Goal: Transaction & Acquisition: Book appointment/travel/reservation

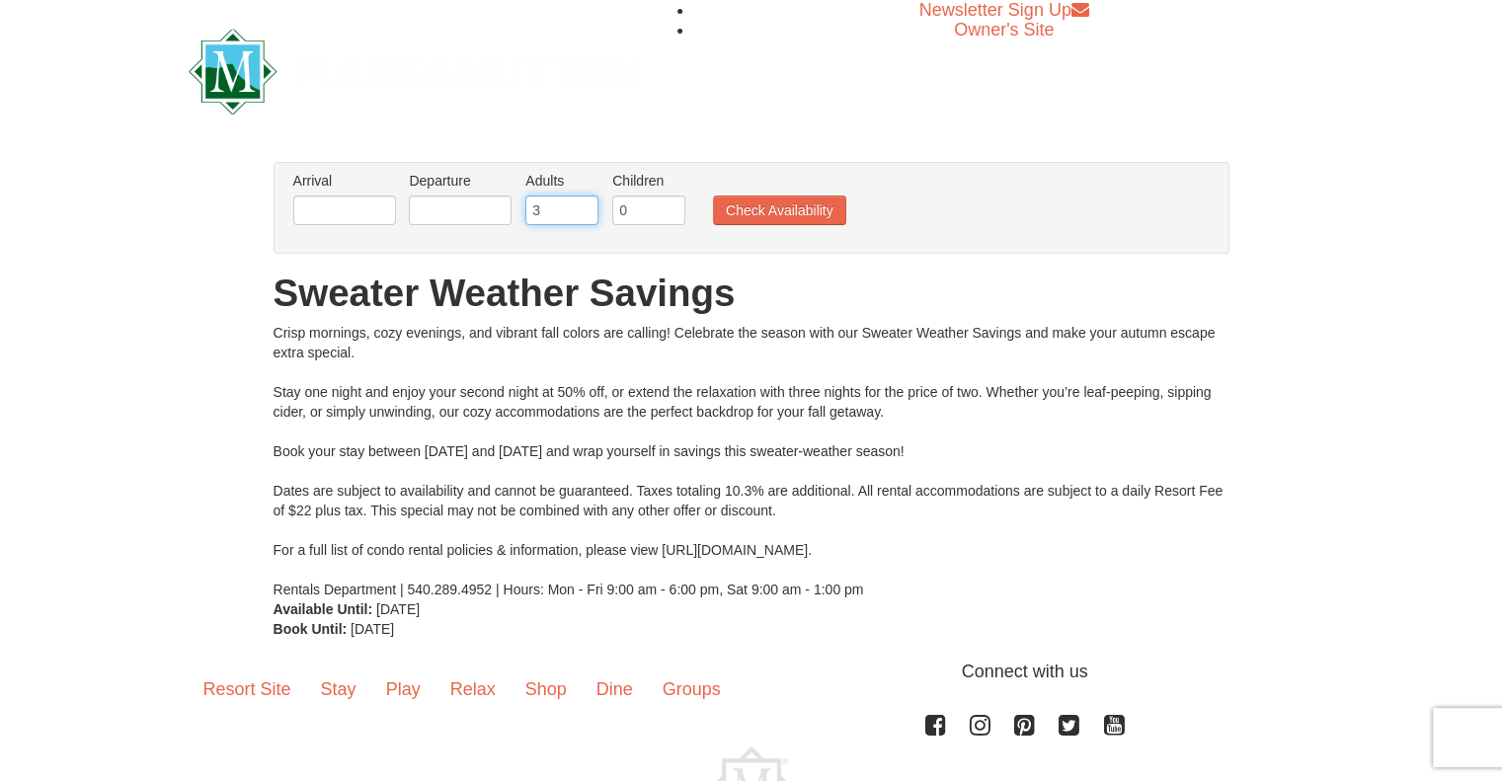
click at [584, 204] on input "3" at bounding box center [561, 210] width 73 height 30
click at [584, 204] on input "4" at bounding box center [561, 210] width 73 height 30
type input "5"
click at [584, 204] on input "5" at bounding box center [561, 210] width 73 height 30
click at [644, 207] on input "0" at bounding box center [648, 210] width 73 height 30
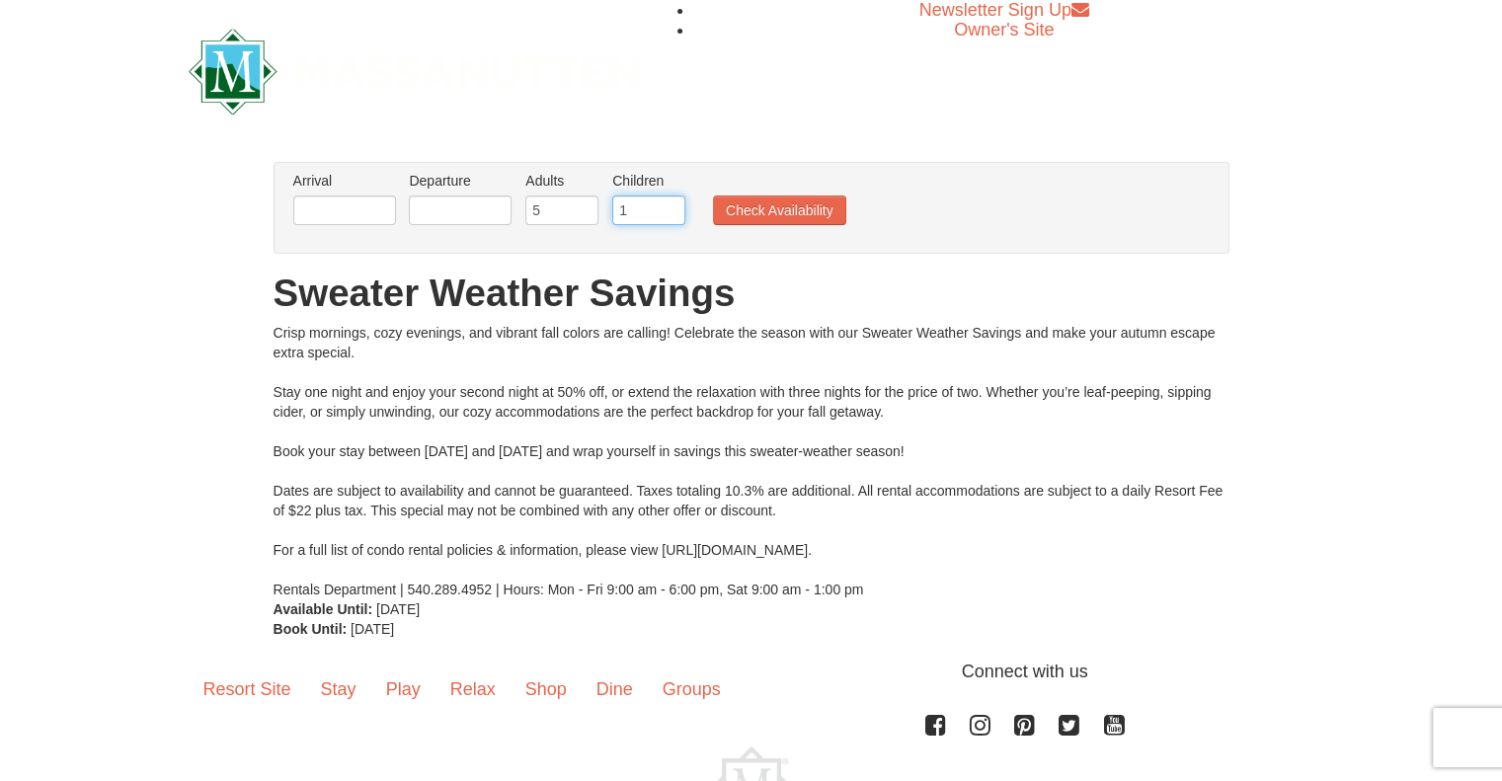
click at [666, 204] on input "1" at bounding box center [648, 210] width 73 height 30
type input "2"
click at [666, 204] on input "2" at bounding box center [648, 210] width 73 height 30
type input "6"
click at [576, 209] on input "6" at bounding box center [561, 210] width 73 height 30
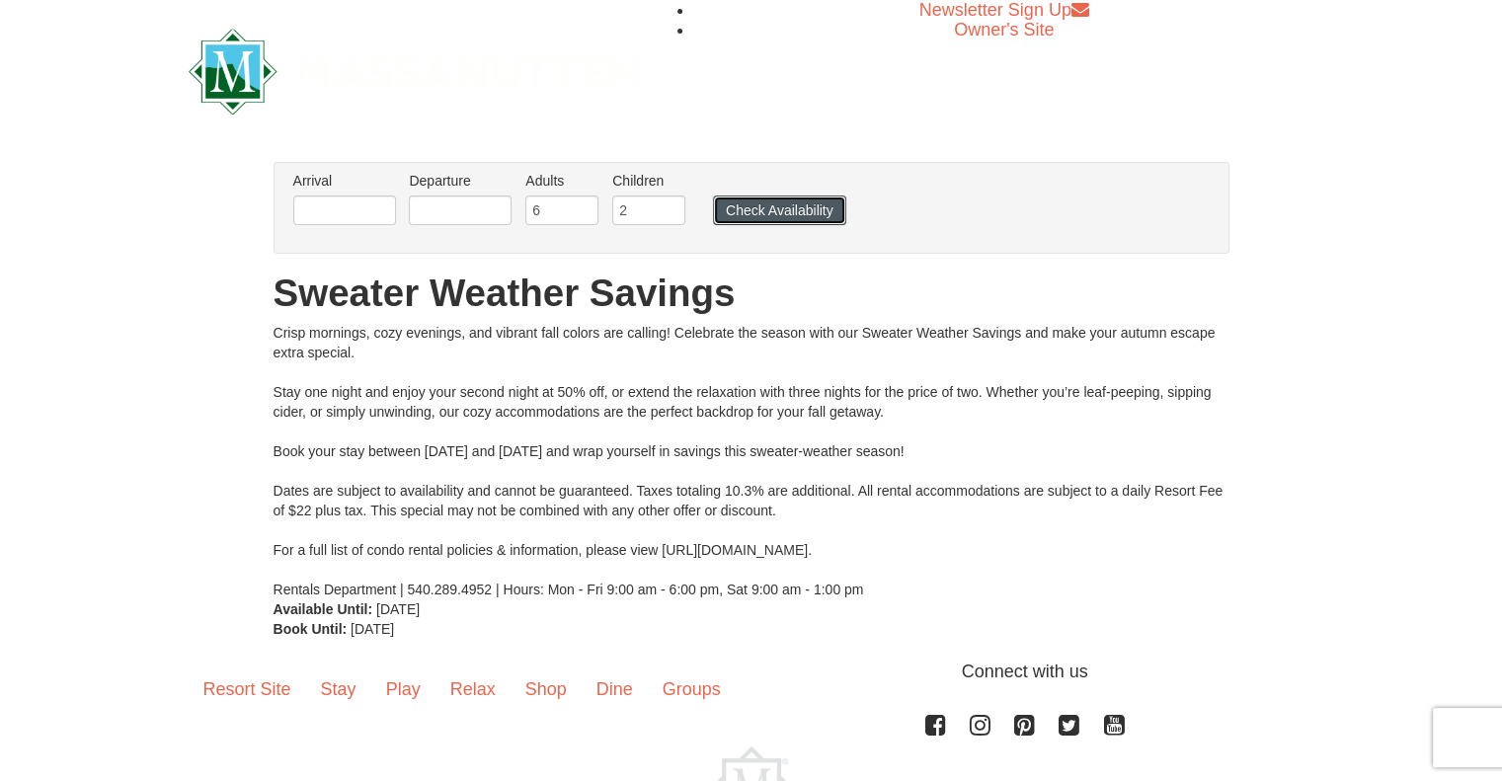
click at [766, 205] on button "Check Availability" at bounding box center [779, 210] width 133 height 30
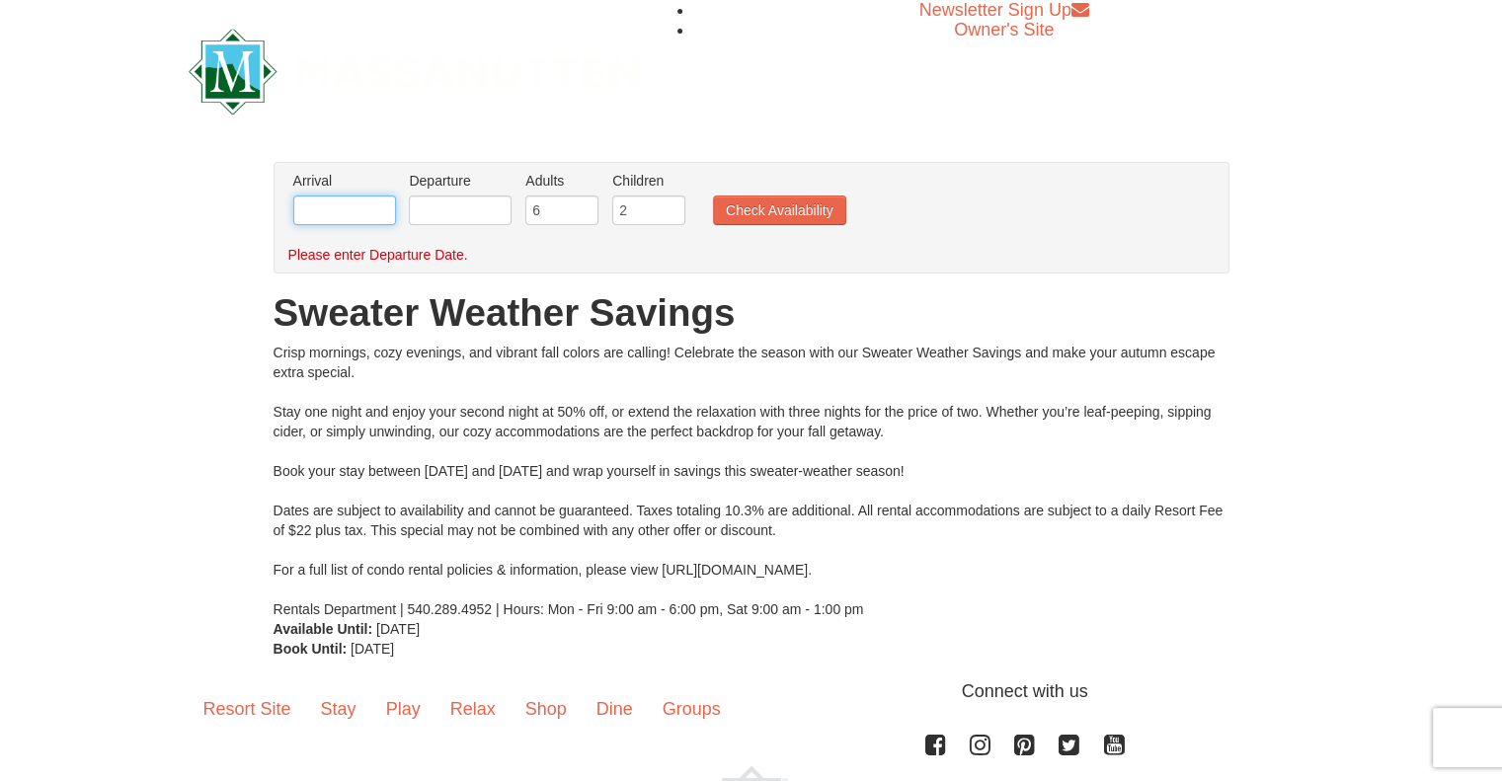
click at [305, 200] on input "text" at bounding box center [344, 210] width 103 height 30
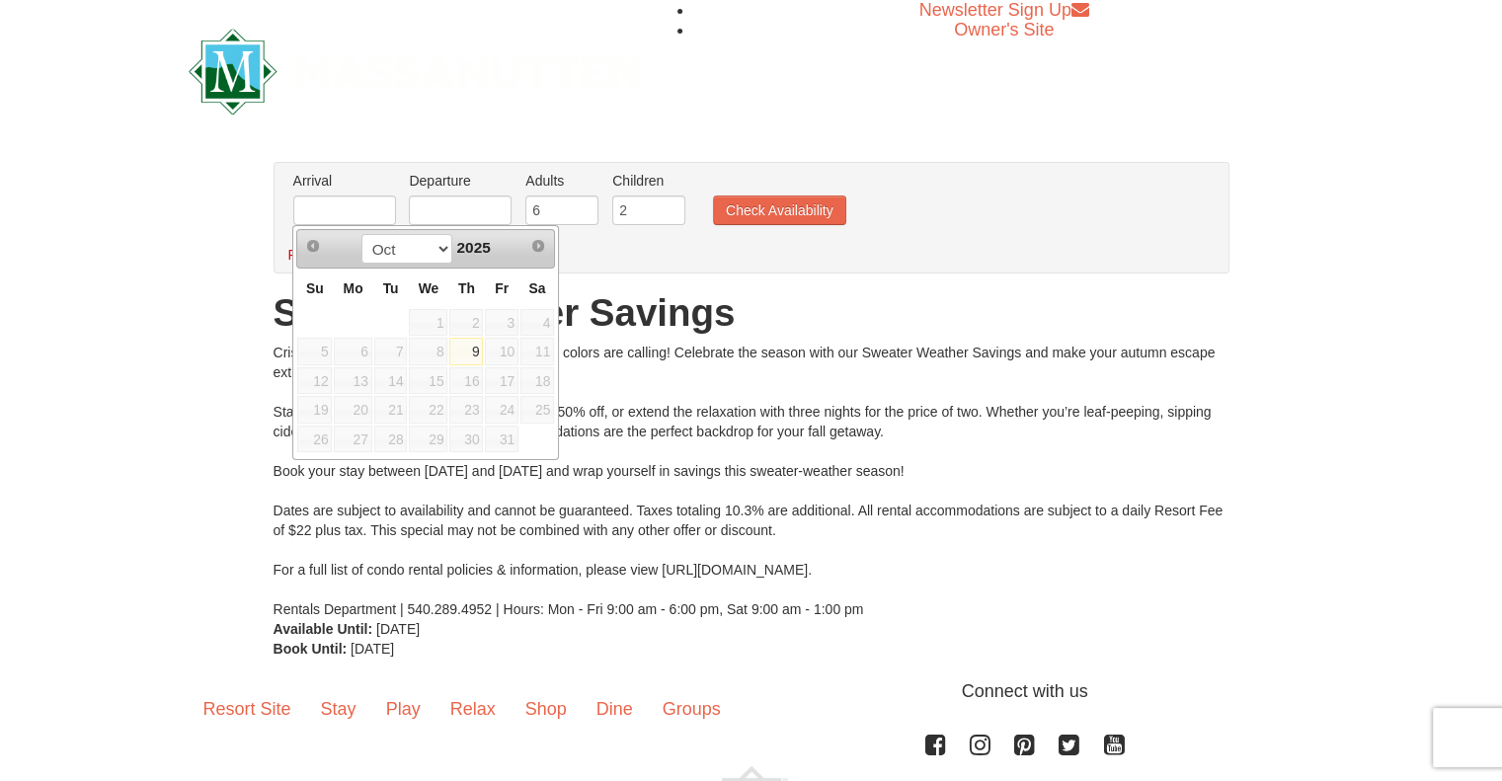
click at [537, 347] on span "11" at bounding box center [537, 352] width 34 height 28
click at [538, 248] on span "Next" at bounding box center [538, 246] width 16 height 16
click at [482, 350] on link "9" at bounding box center [466, 352] width 34 height 28
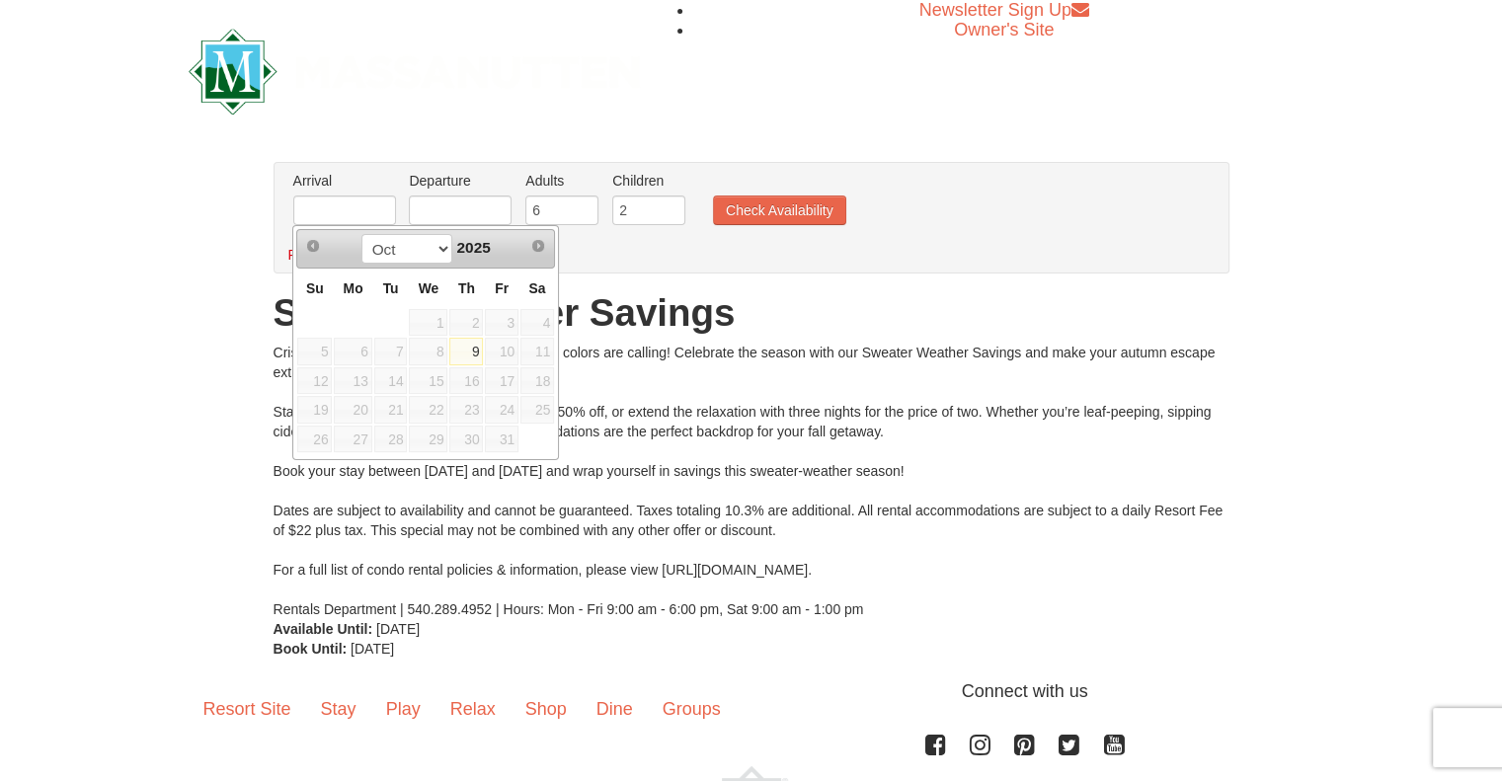
type input "[DATE]"
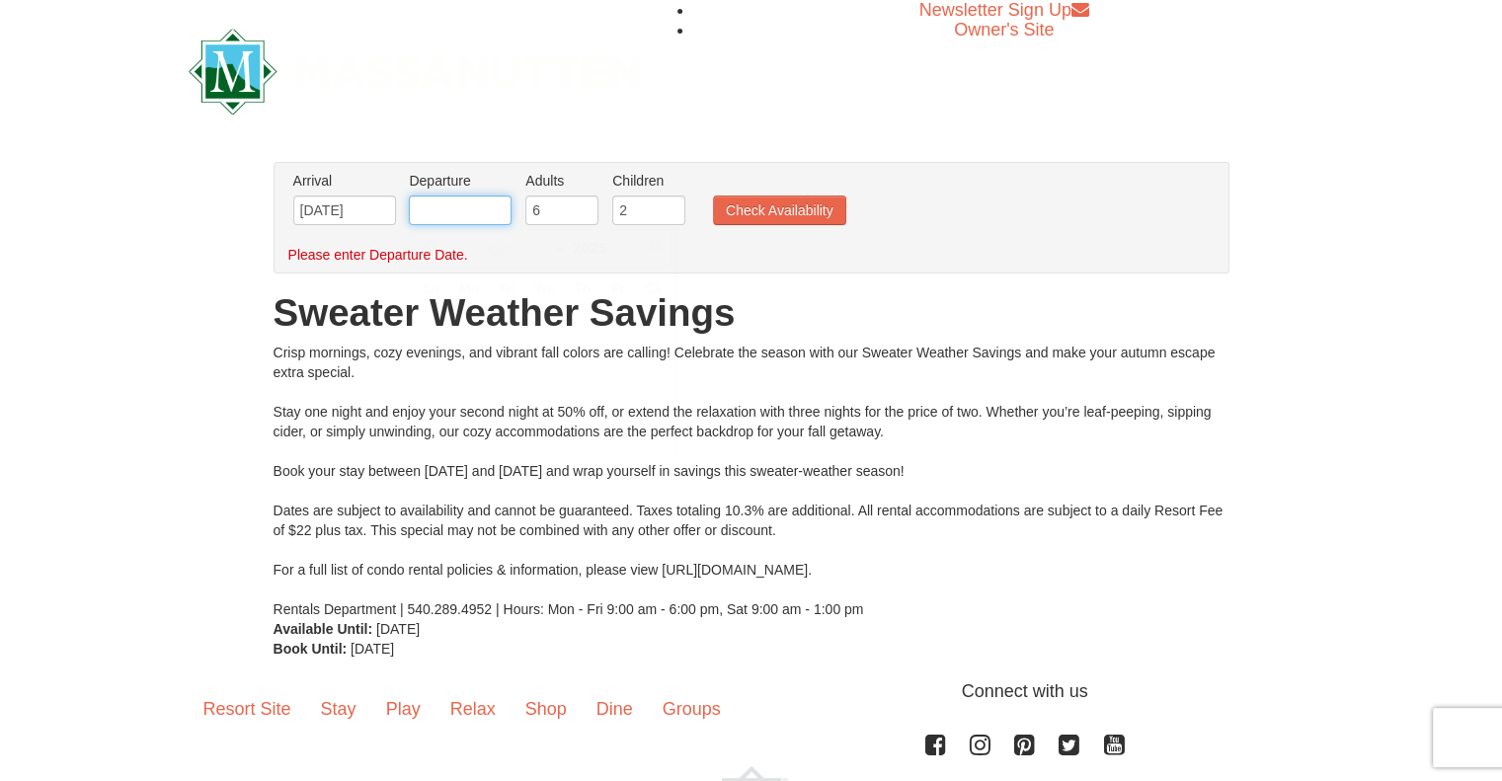
click at [438, 215] on input "text" at bounding box center [460, 210] width 103 height 30
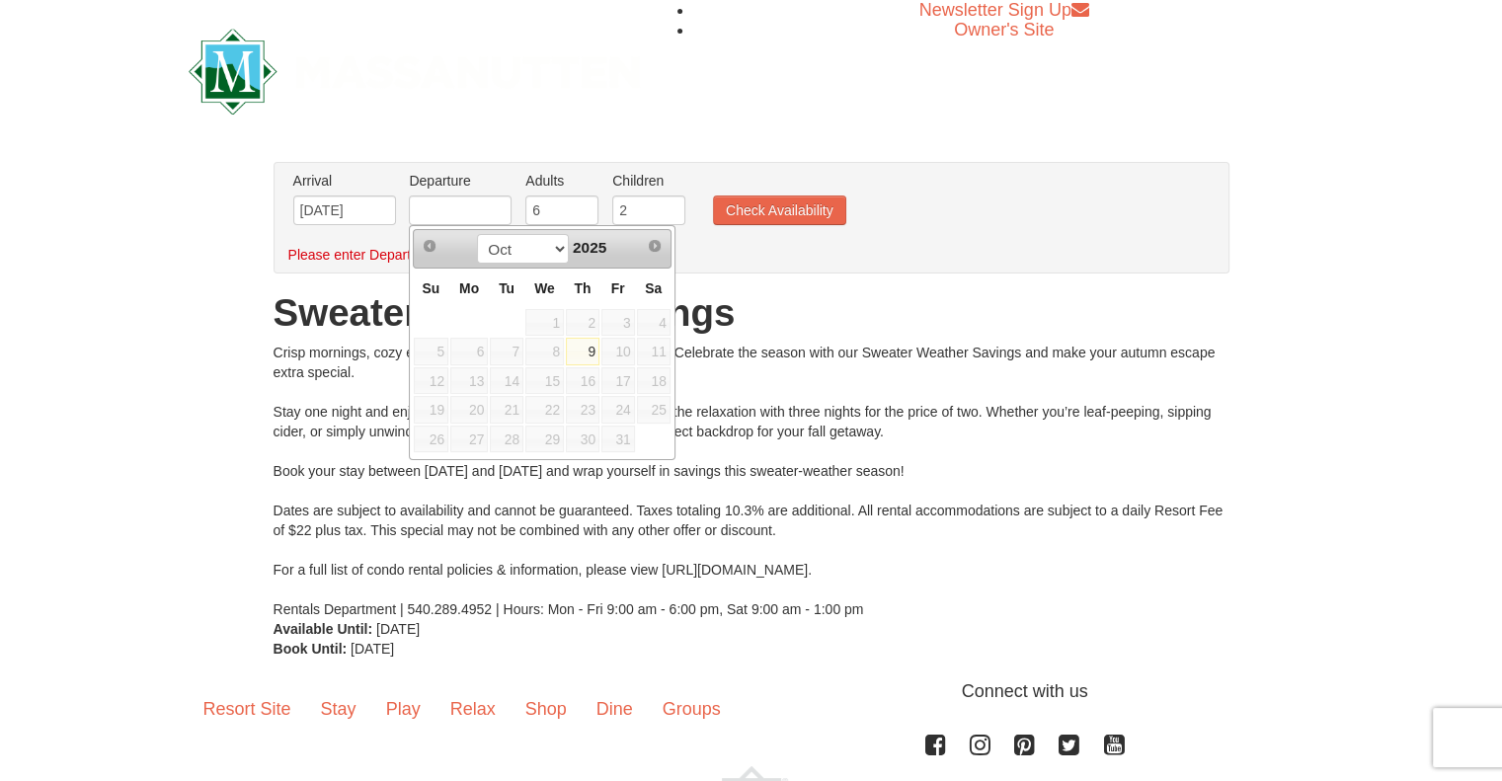
click at [581, 346] on link "9" at bounding box center [583, 352] width 34 height 28
type input "[DATE]"
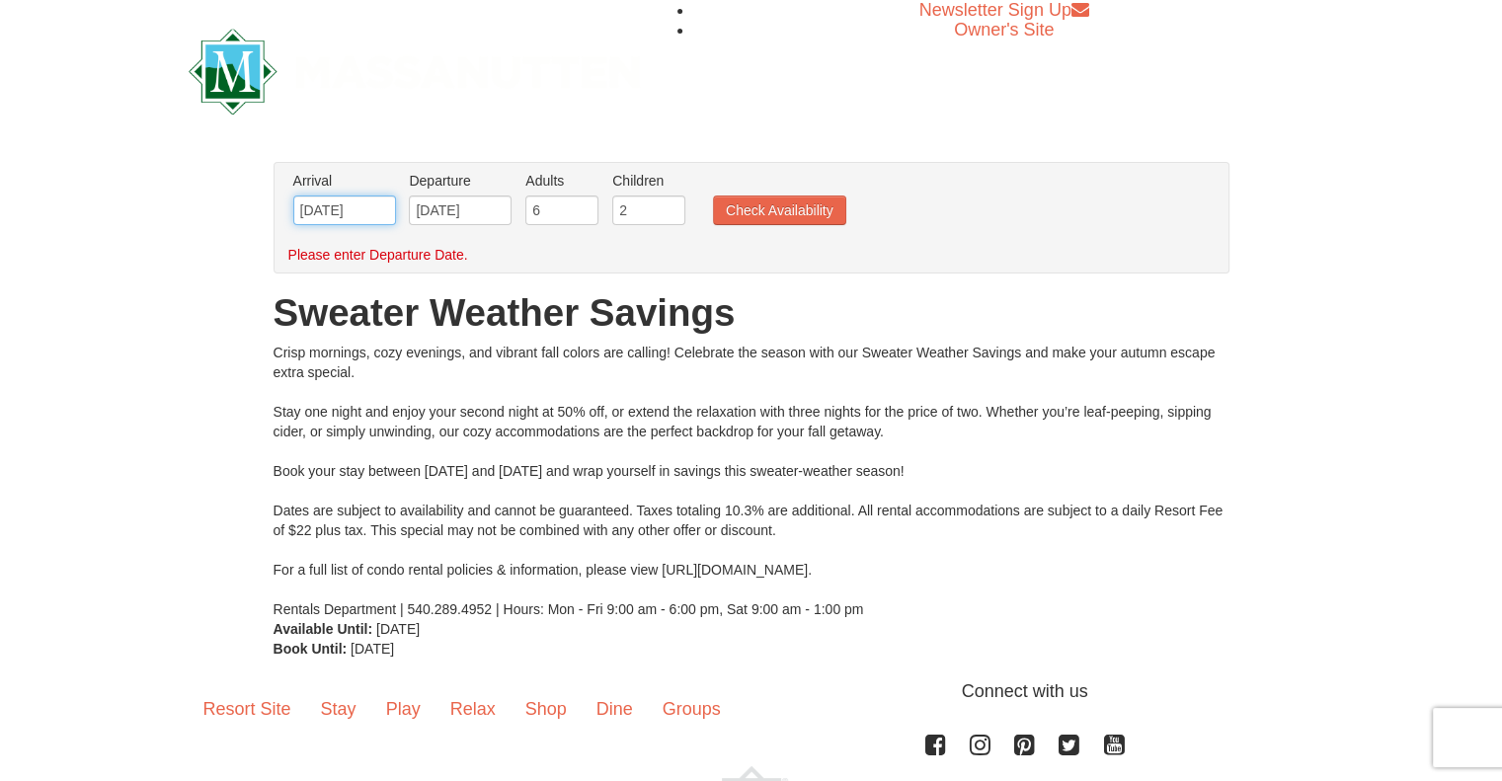
click at [359, 211] on input "[DATE]" at bounding box center [344, 210] width 103 height 30
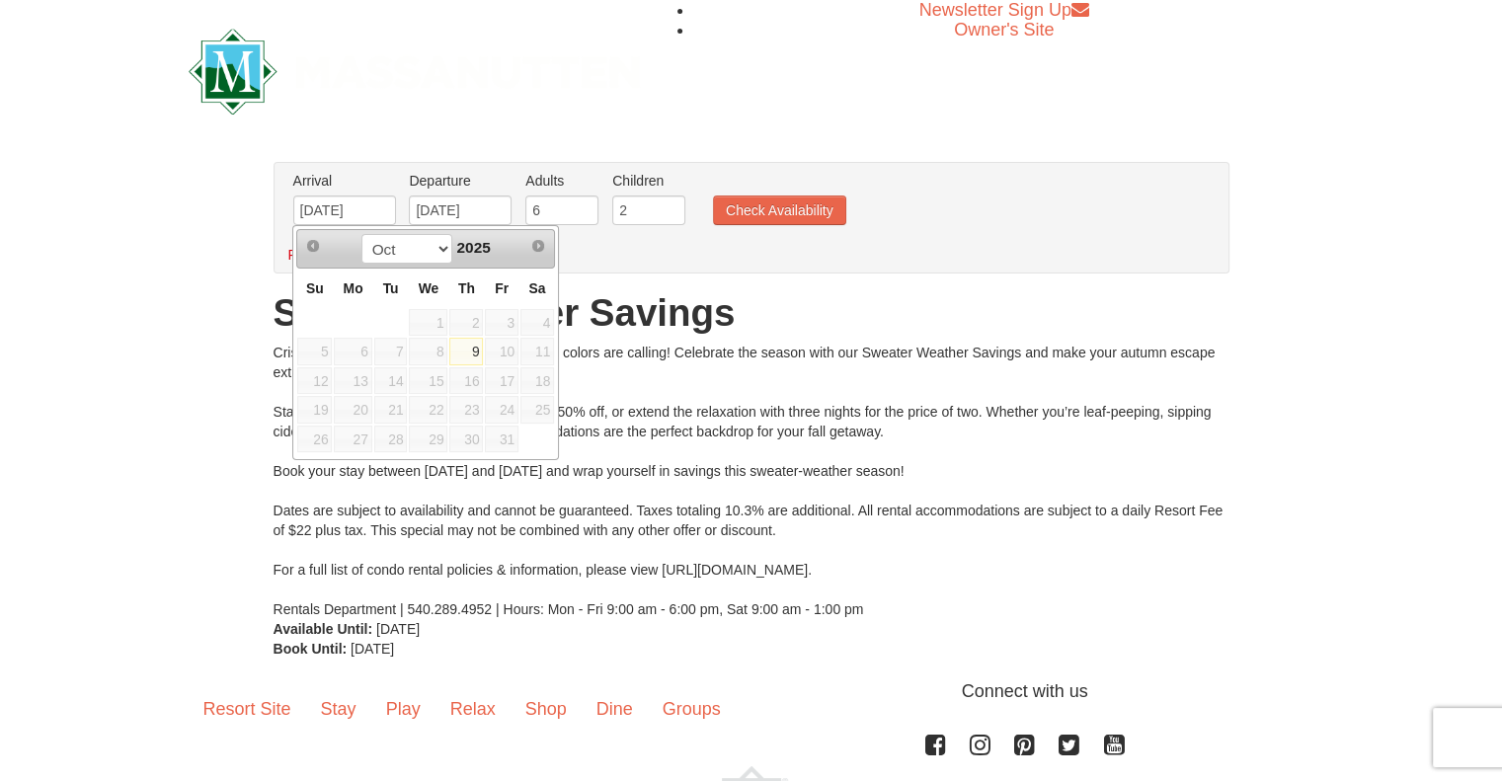
click at [771, 287] on div "From: To: Adults: 2 Children: 0 Change Arrival Please format dates MM/DD/YYYY P…" at bounding box center [751, 410] width 956 height 497
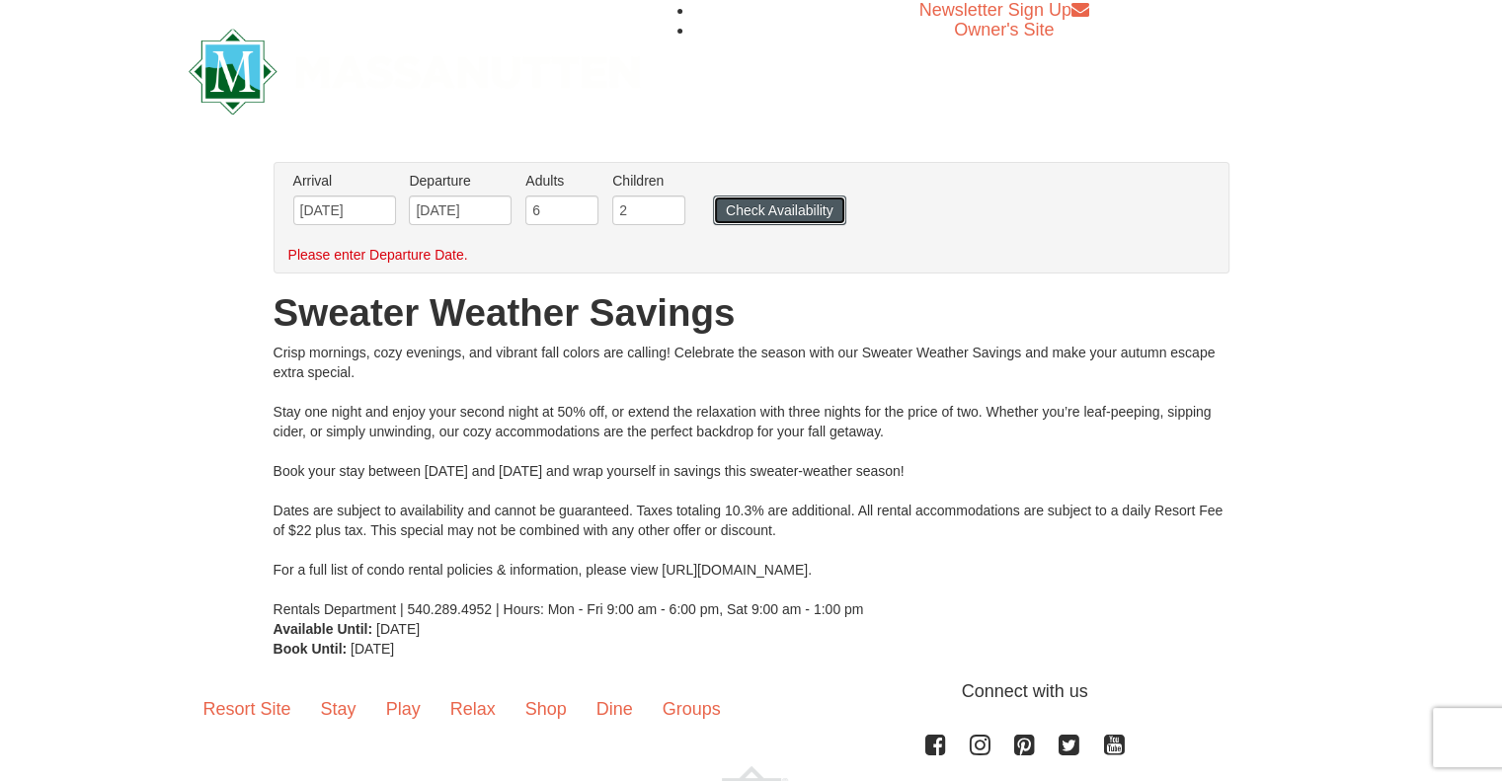
click at [774, 217] on button "Check Availability" at bounding box center [779, 210] width 133 height 30
click at [368, 212] on input "[DATE]" at bounding box center [344, 210] width 103 height 30
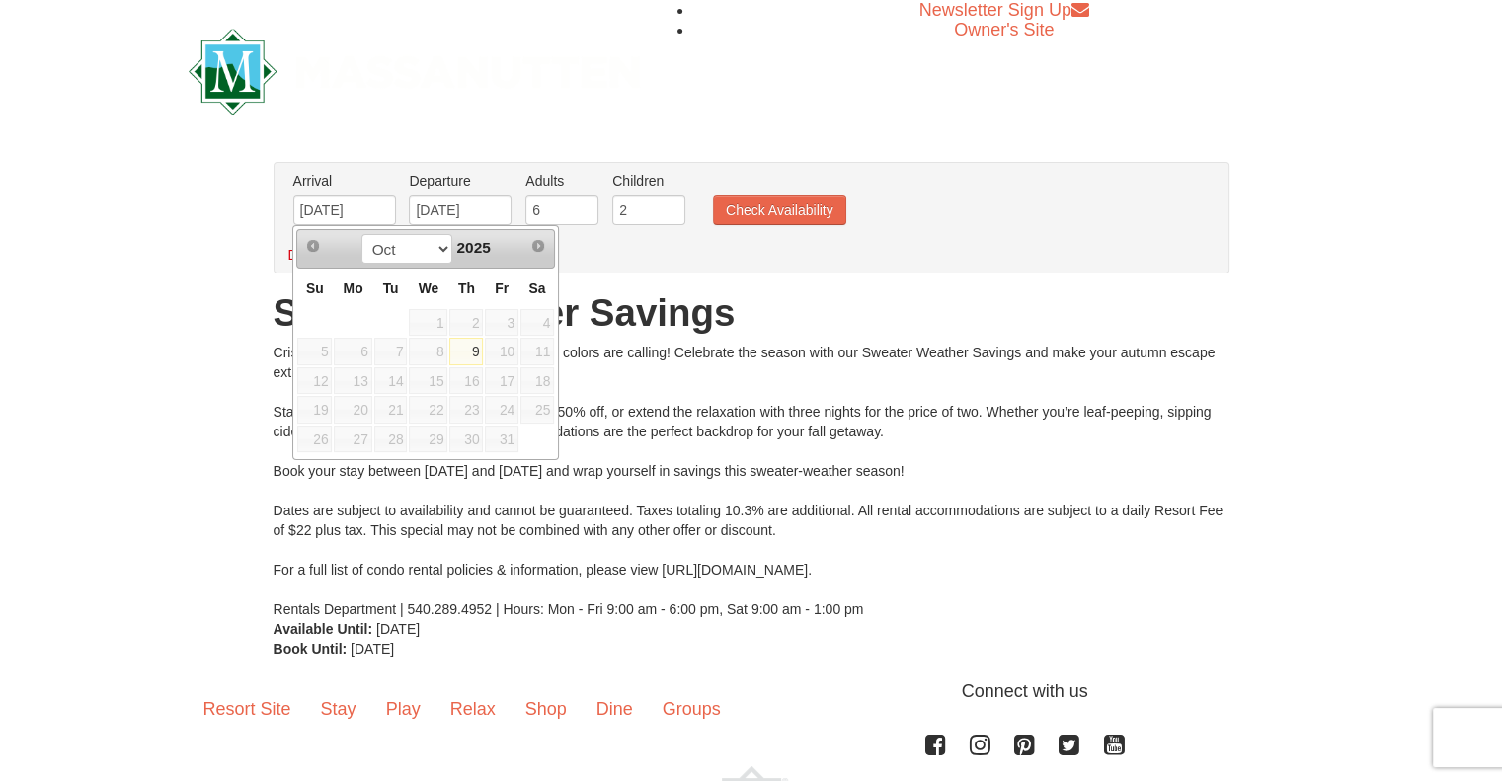
click at [526, 396] on span "25" at bounding box center [537, 410] width 34 height 28
click at [532, 353] on span "11" at bounding box center [537, 352] width 34 height 28
click at [533, 333] on span "4" at bounding box center [537, 323] width 34 height 28
drag, startPoint x: 537, startPoint y: 319, endPoint x: 526, endPoint y: 254, distance: 66.1
click at [537, 316] on span "4" at bounding box center [537, 323] width 34 height 28
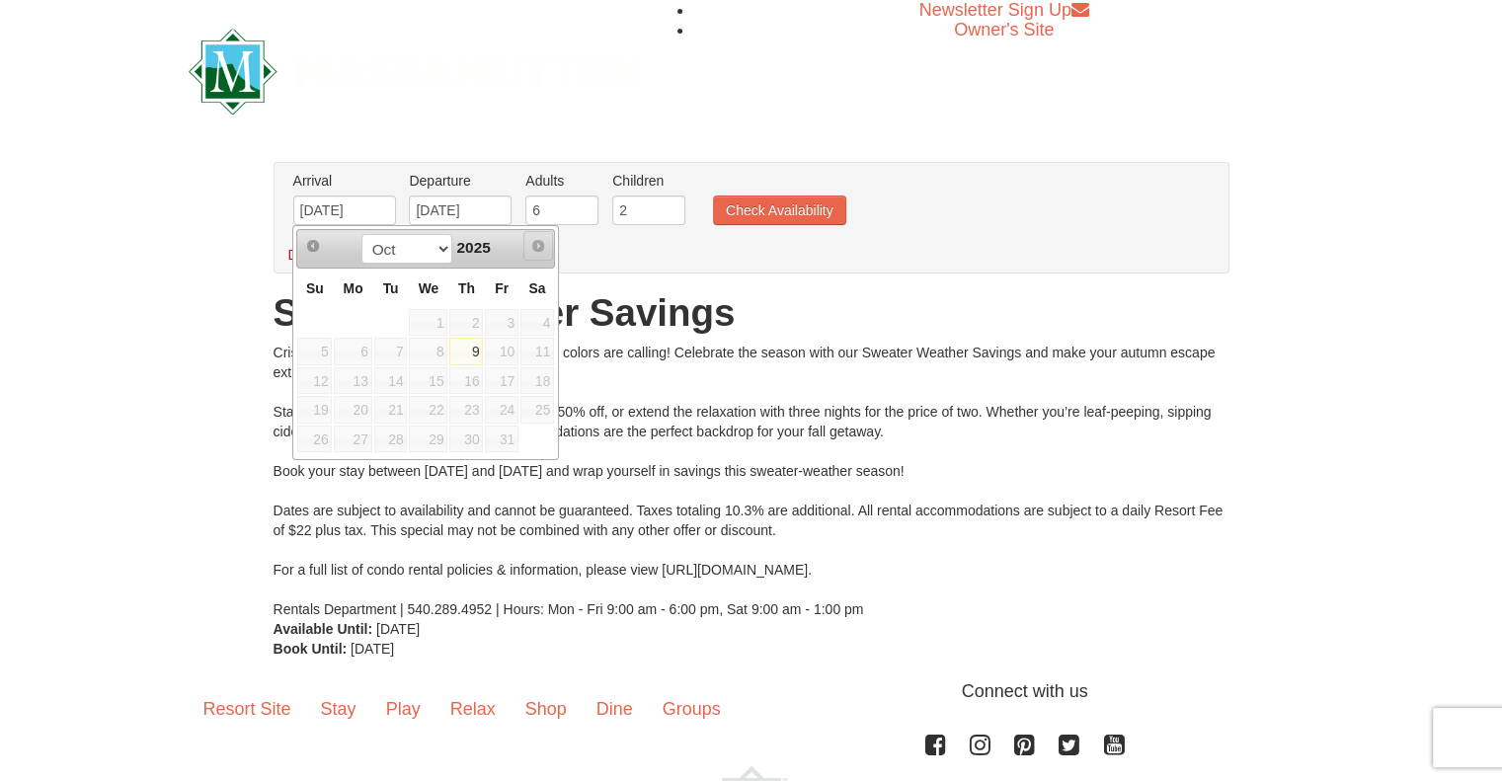
click at [532, 242] on span "Next" at bounding box center [538, 246] width 16 height 16
click at [444, 247] on select "Oct" at bounding box center [407, 249] width 92 height 30
click at [435, 245] on select "Oct" at bounding box center [407, 249] width 92 height 30
click at [435, 243] on select "Oct" at bounding box center [407, 249] width 92 height 30
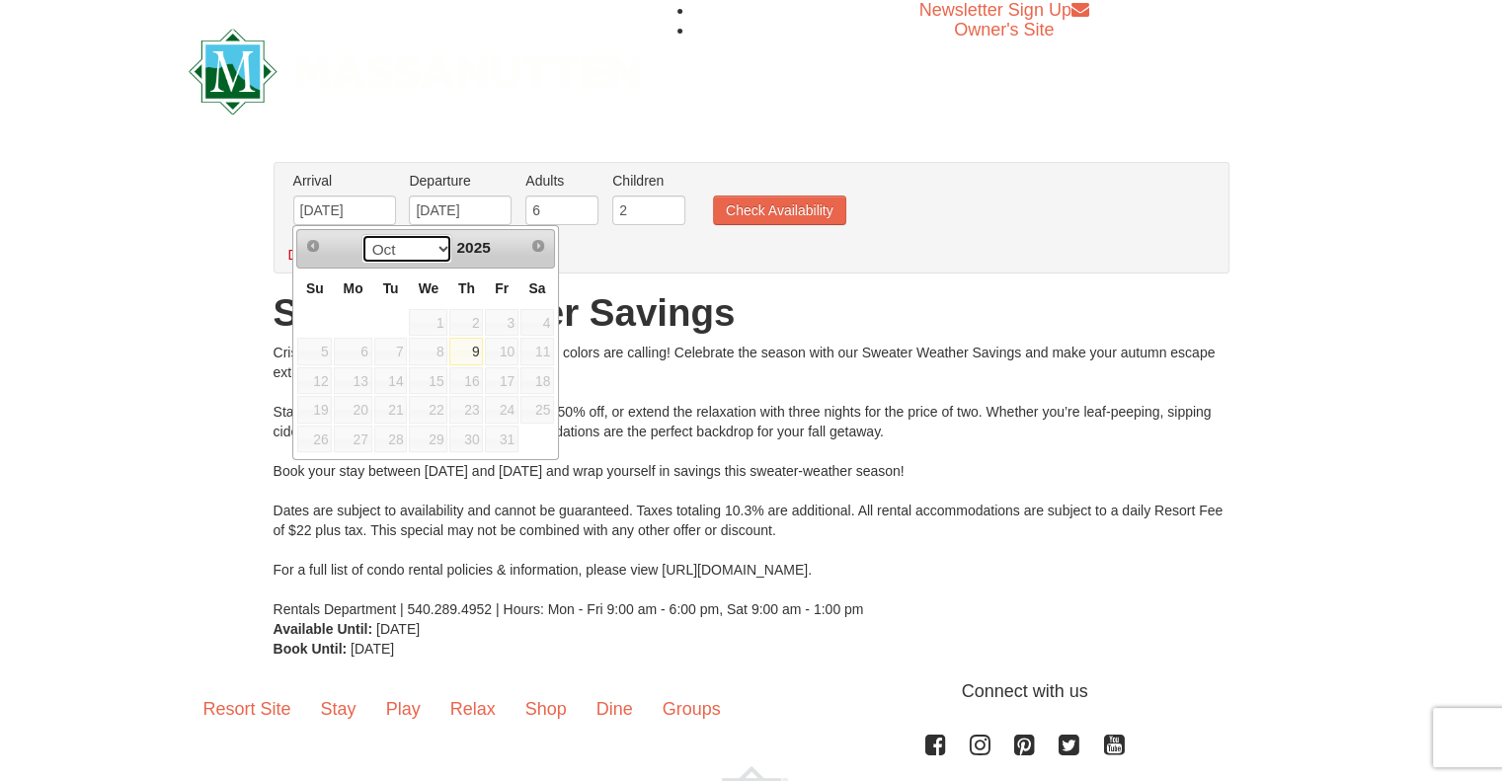
click at [435, 243] on select "Oct" at bounding box center [407, 249] width 92 height 30
click at [873, 311] on h1 "Sweater Weather Savings" at bounding box center [751, 312] width 956 height 39
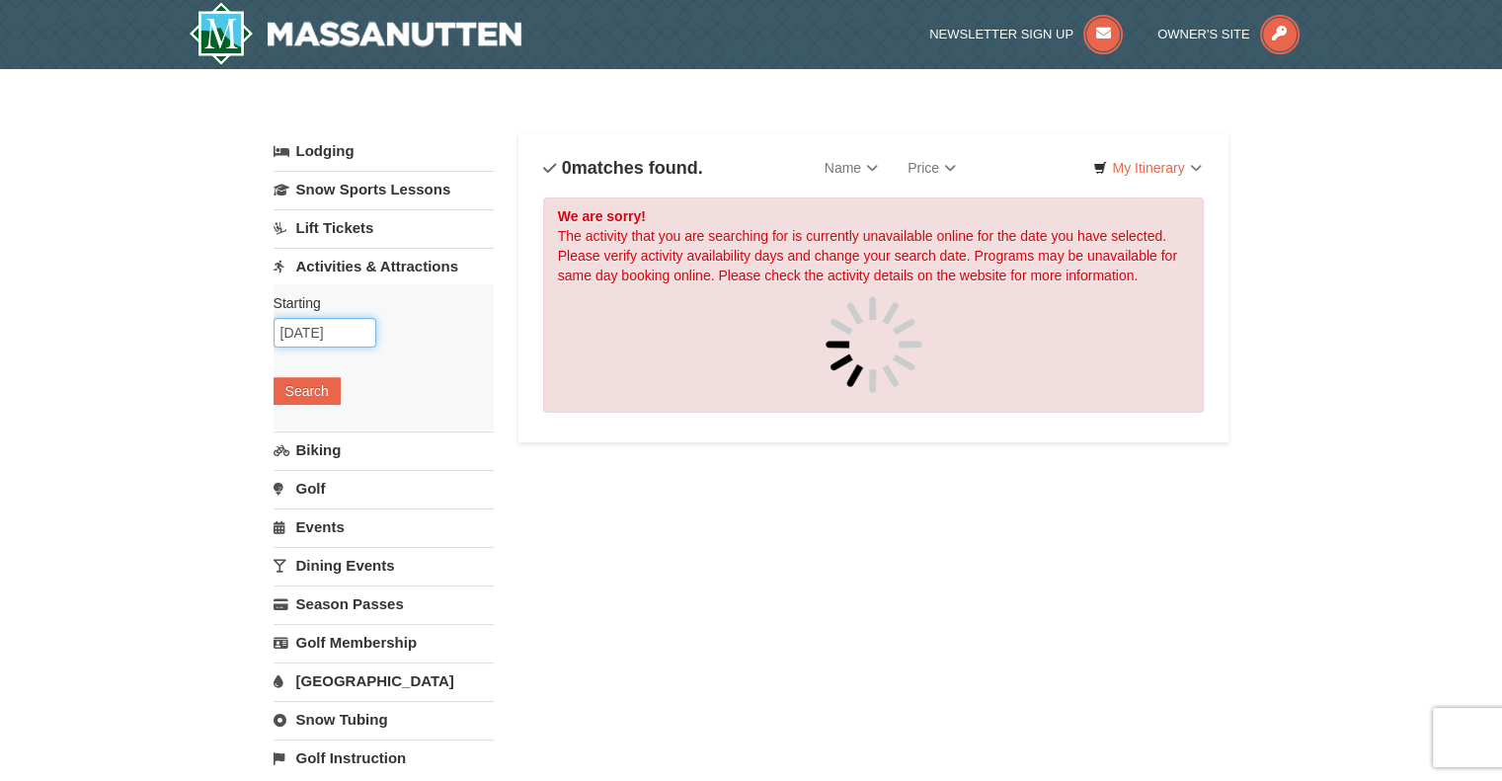
click at [340, 320] on input "10/11/2025" at bounding box center [324, 333] width 103 height 30
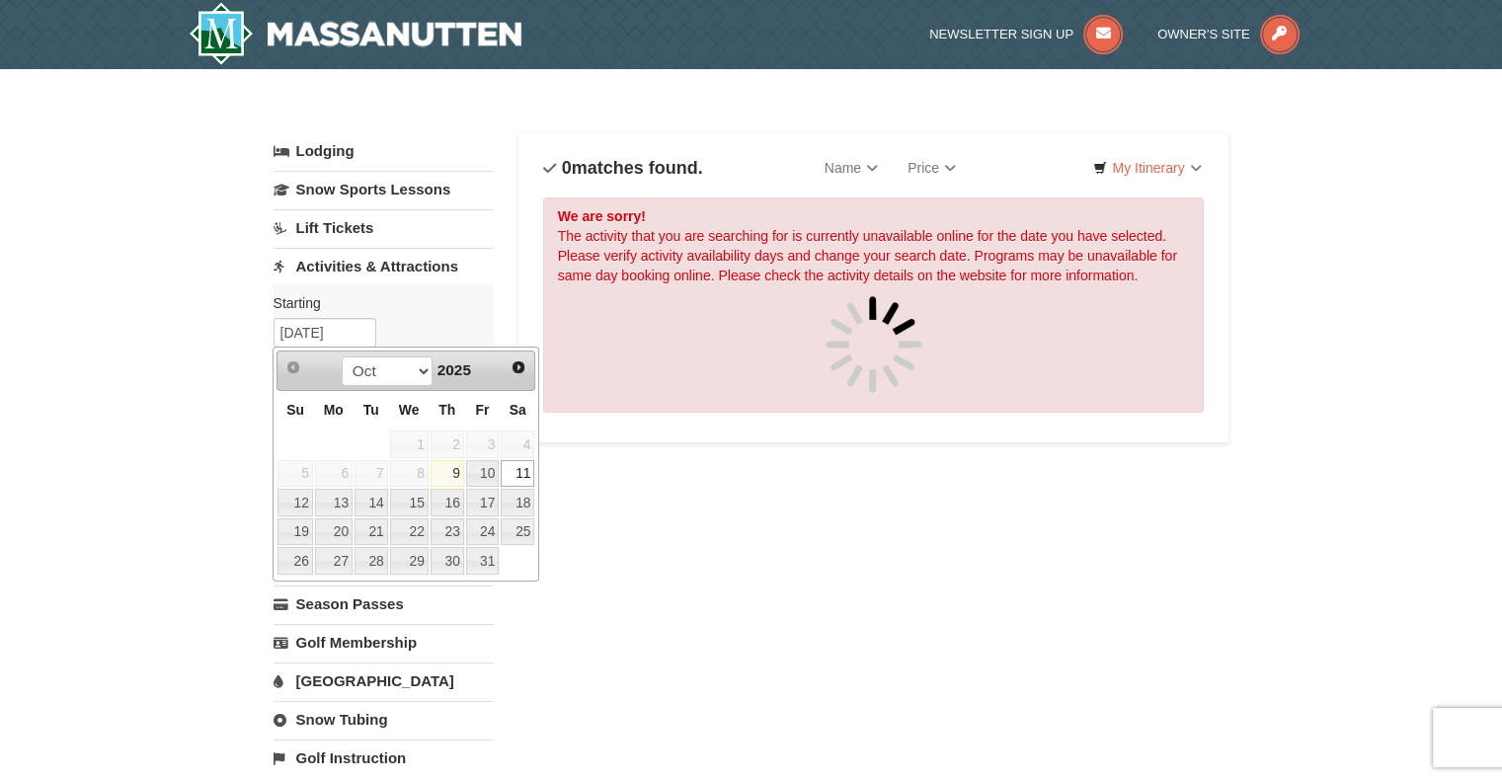
click at [517, 468] on link "11" at bounding box center [518, 474] width 34 height 28
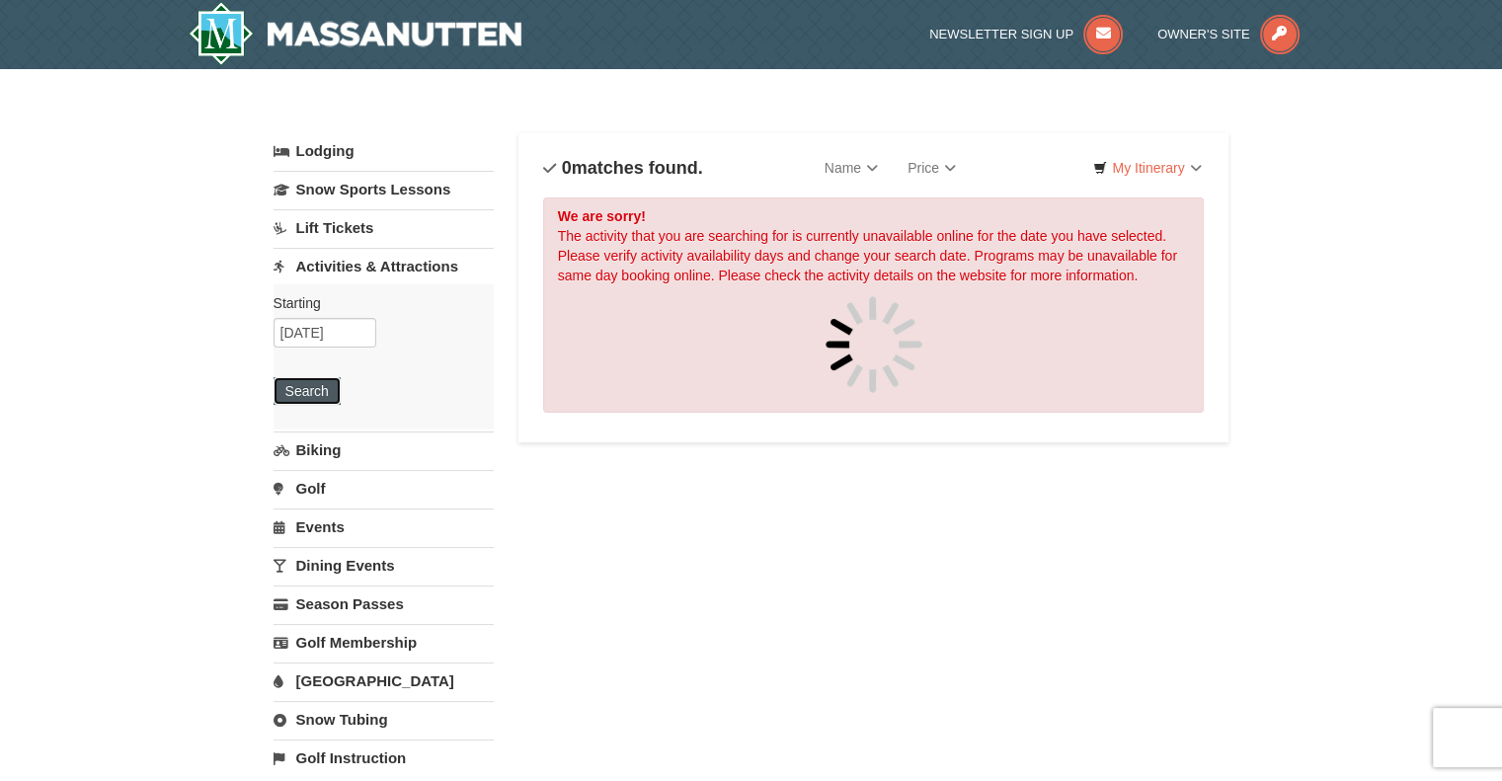
click at [322, 394] on button "Search" at bounding box center [306, 391] width 67 height 28
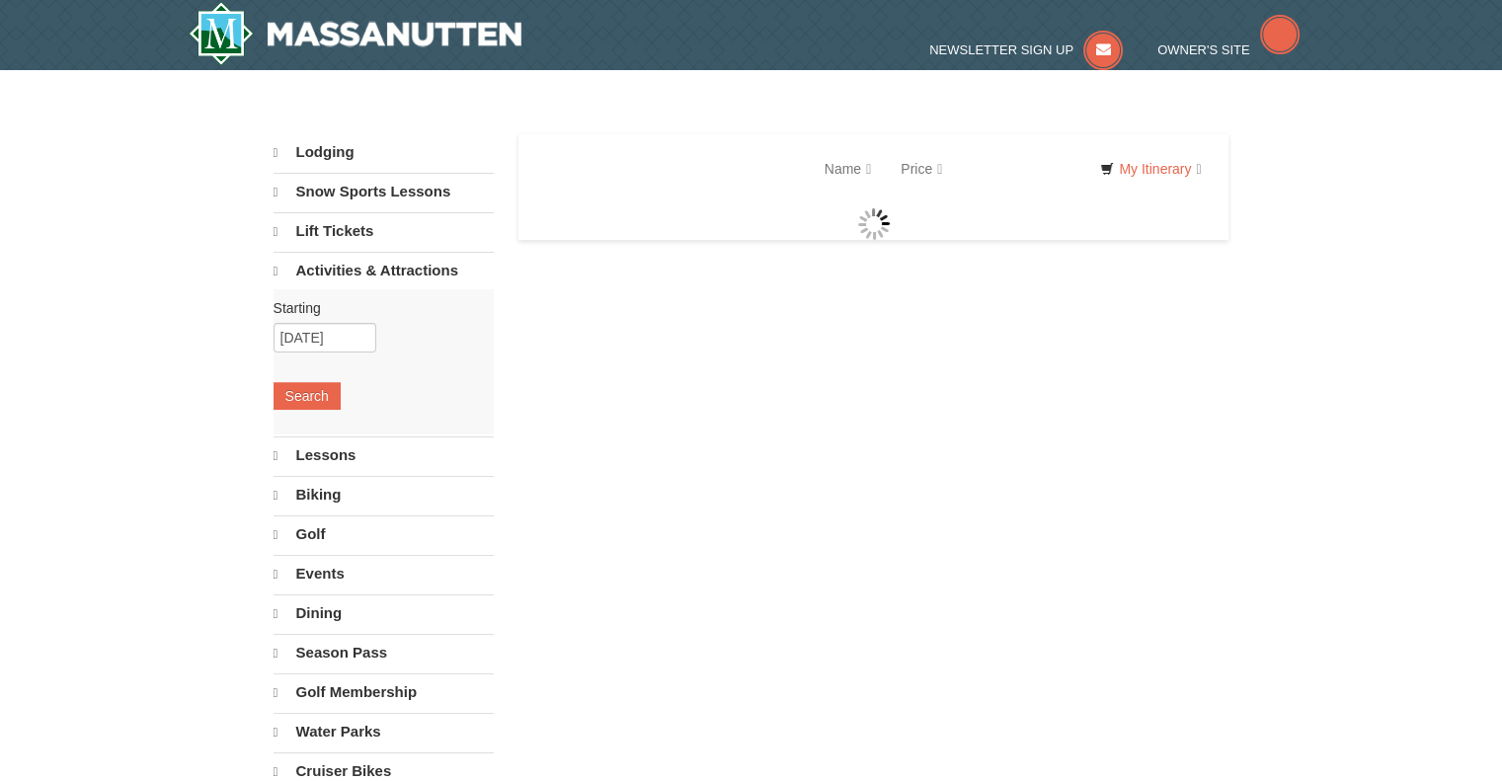
select select "10"
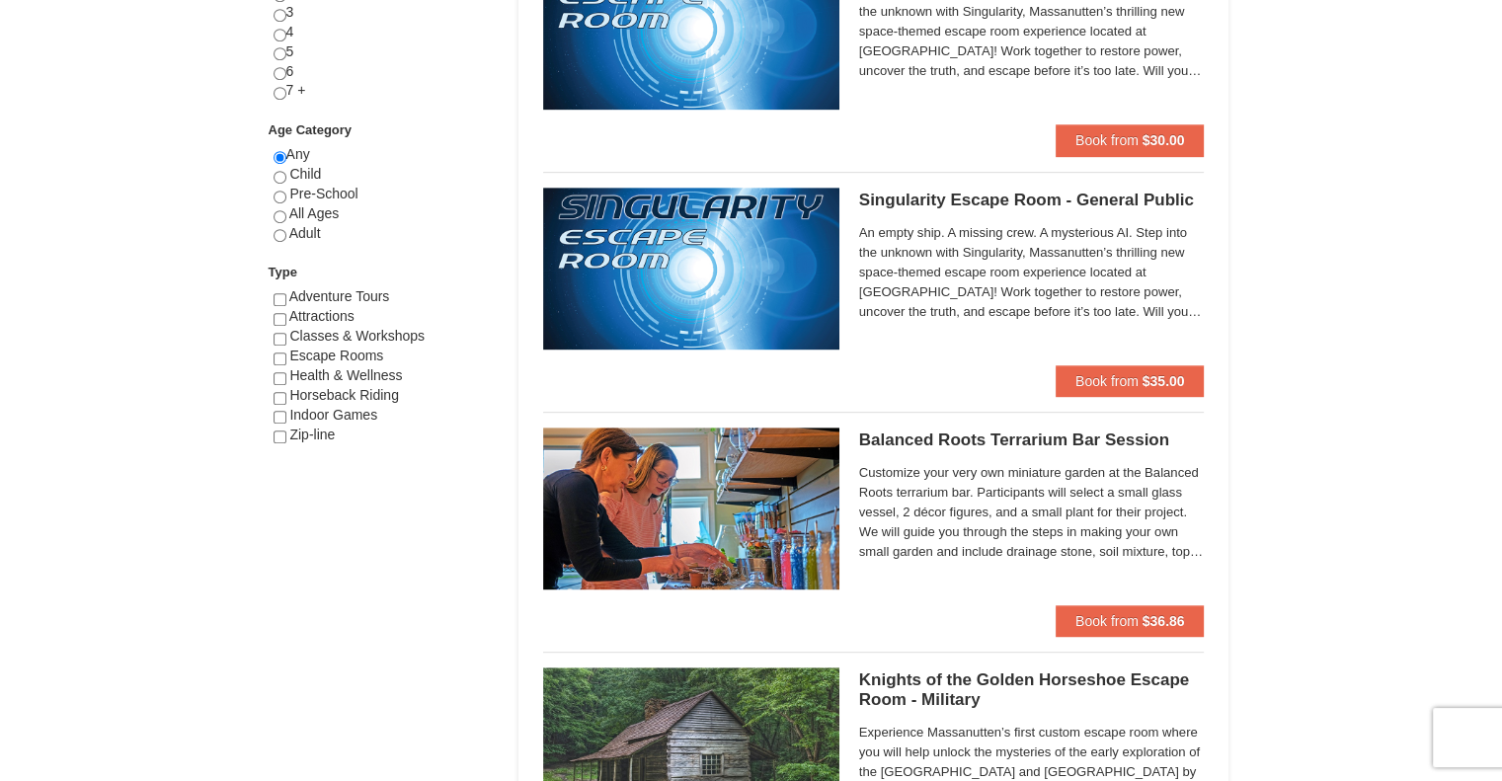
scroll to position [494, 0]
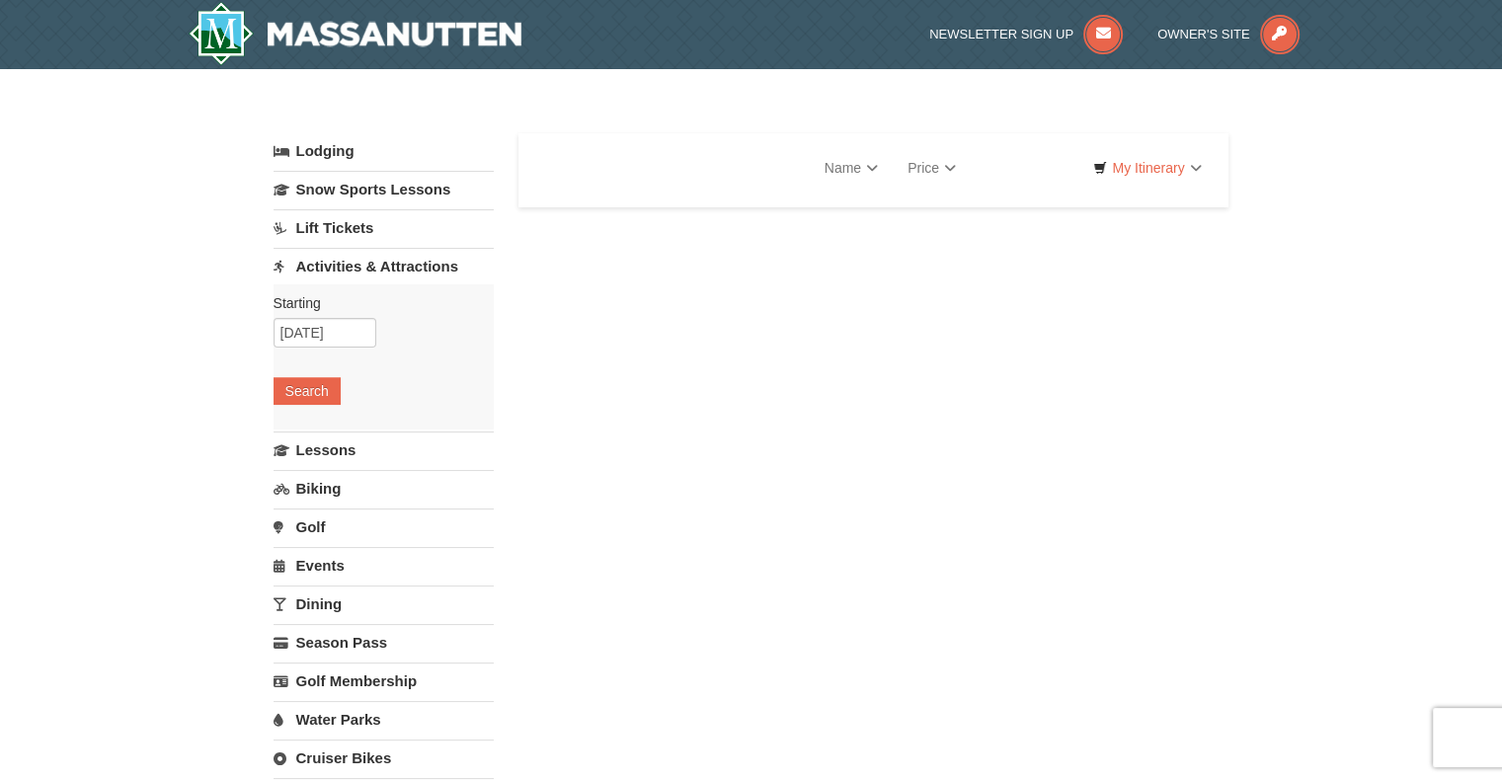
select select "10"
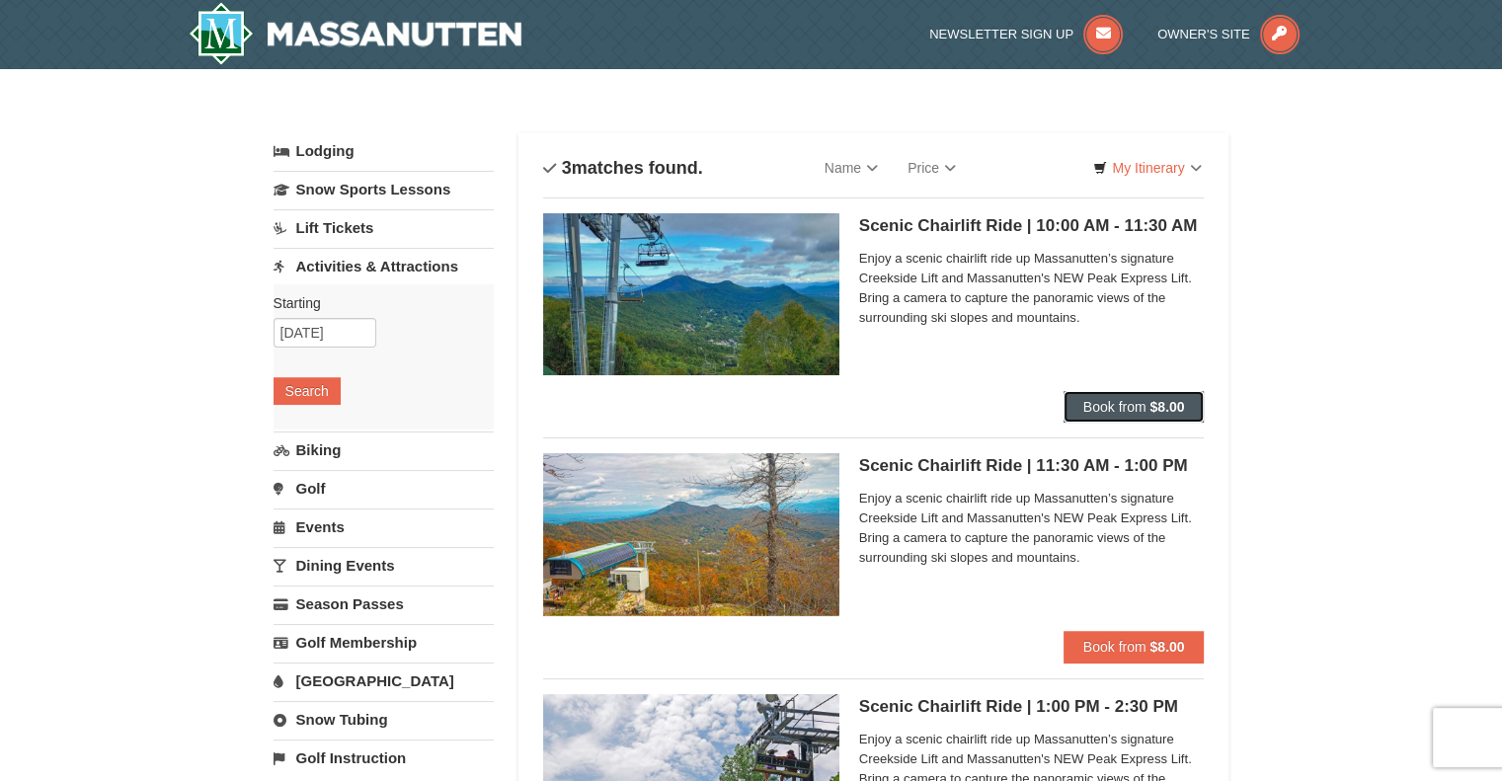
click at [1107, 401] on span "Book from" at bounding box center [1114, 407] width 63 height 16
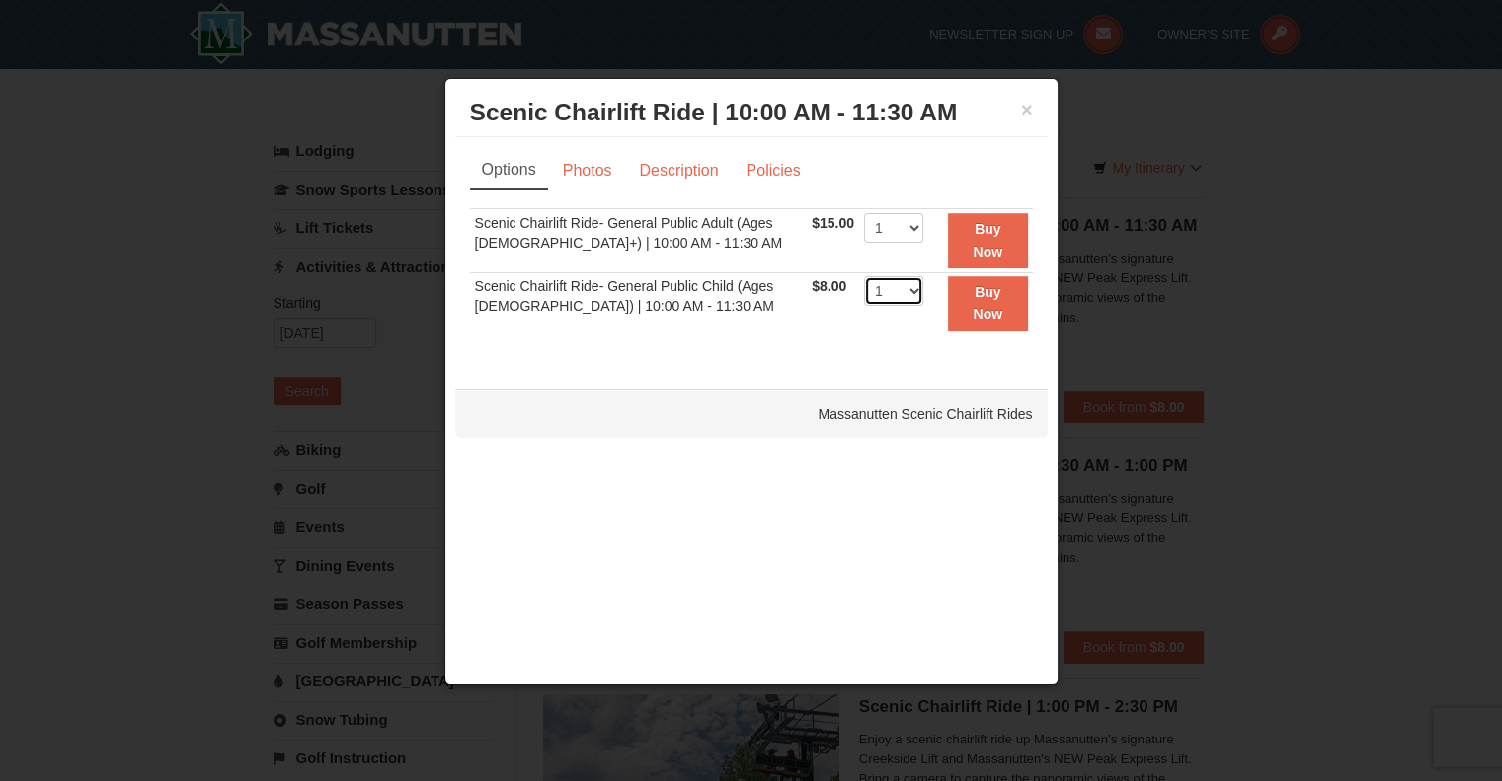
click at [905, 283] on select "1 2 3 4 5 6 7 8 9 10 11 12 13 14 15 16 17 18 19 20 21 22" at bounding box center [893, 291] width 59 height 30
select select "2"
click at [864, 276] on select "1 2 3 4 5 6 7 8 9 10 11 12 13 14 15 16 17 18 19 20 21 22" at bounding box center [893, 291] width 59 height 30
click at [900, 229] on select "1 2 3 4 5 6 7 8 9 10 11 12 13 14 15 16 17 18 19 20 21 22" at bounding box center [893, 228] width 59 height 30
select select "4"
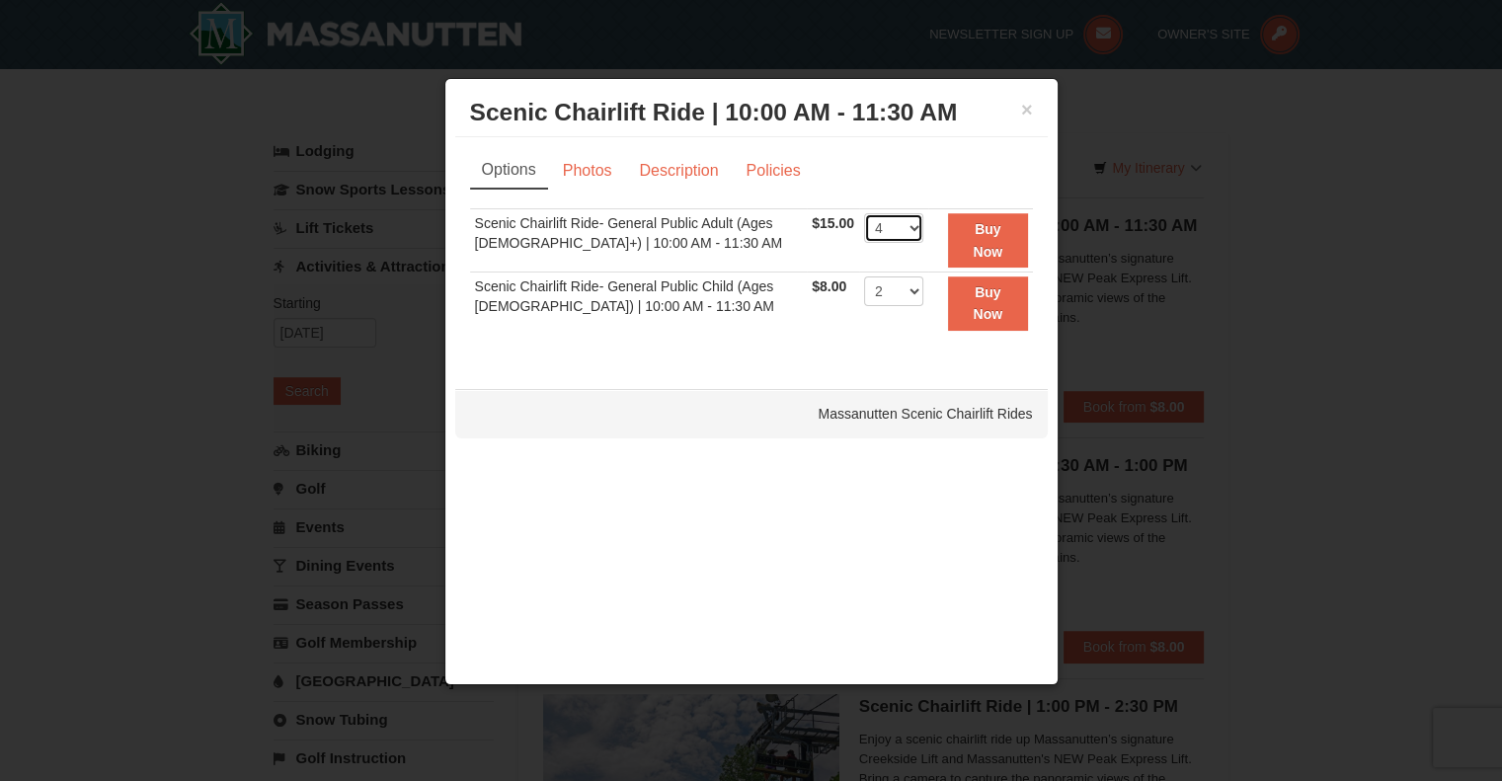
click at [864, 213] on select "1 2 3 4 5 6 7 8 9 10 11 12 13 14 15 16 17 18 19 20 21 22" at bounding box center [893, 228] width 59 height 30
click at [811, 361] on div "Options Photos Description Policies Sorry, no matches found. Please remove some…" at bounding box center [751, 253] width 592 height 232
click at [974, 240] on button "Buy Now" at bounding box center [988, 240] width 80 height 54
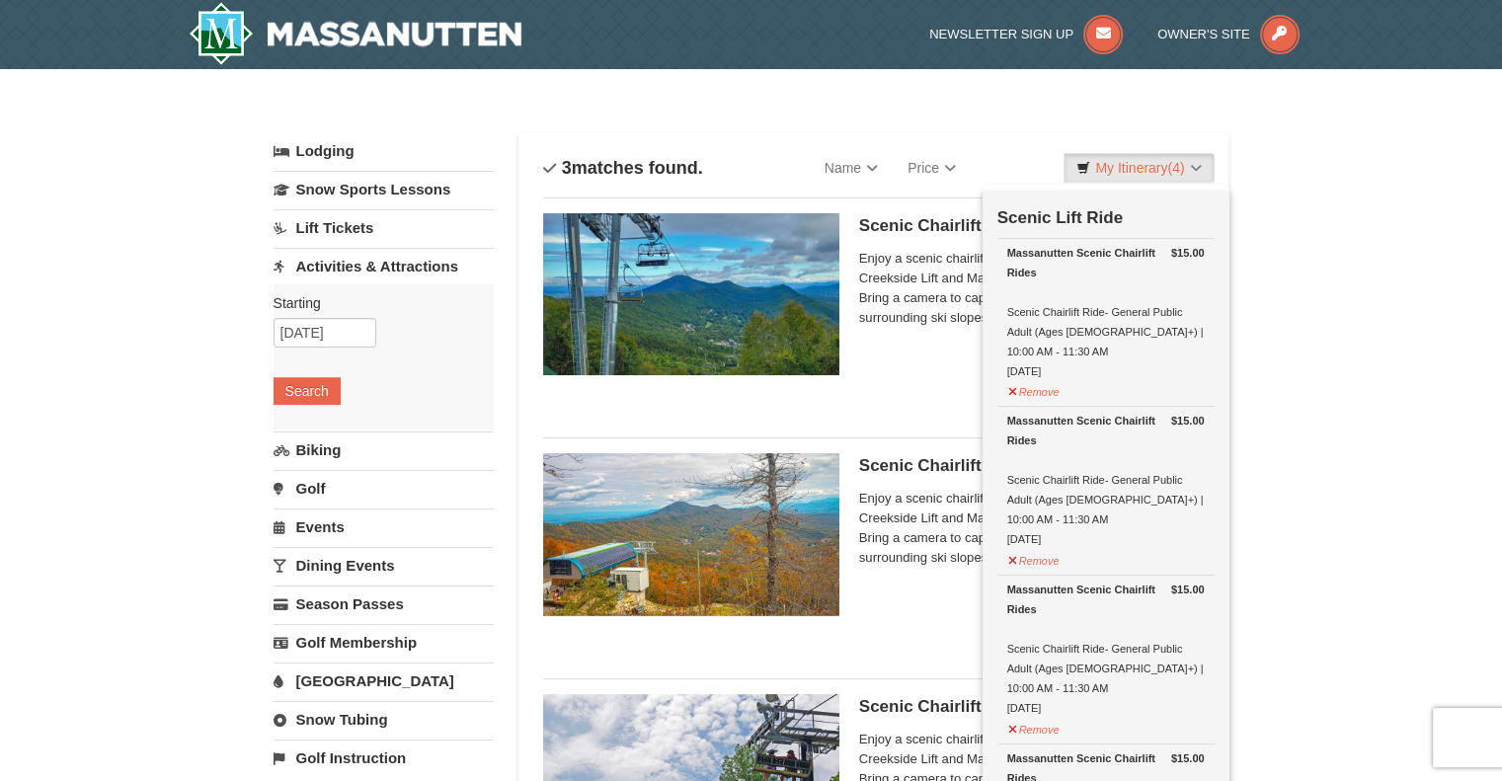
click at [961, 359] on div "Scenic Chairlift Ride | 10:00 AM - 11:30 AM Massanutten Scenic Chairlift Rides …" at bounding box center [1032, 302] width 346 height 178
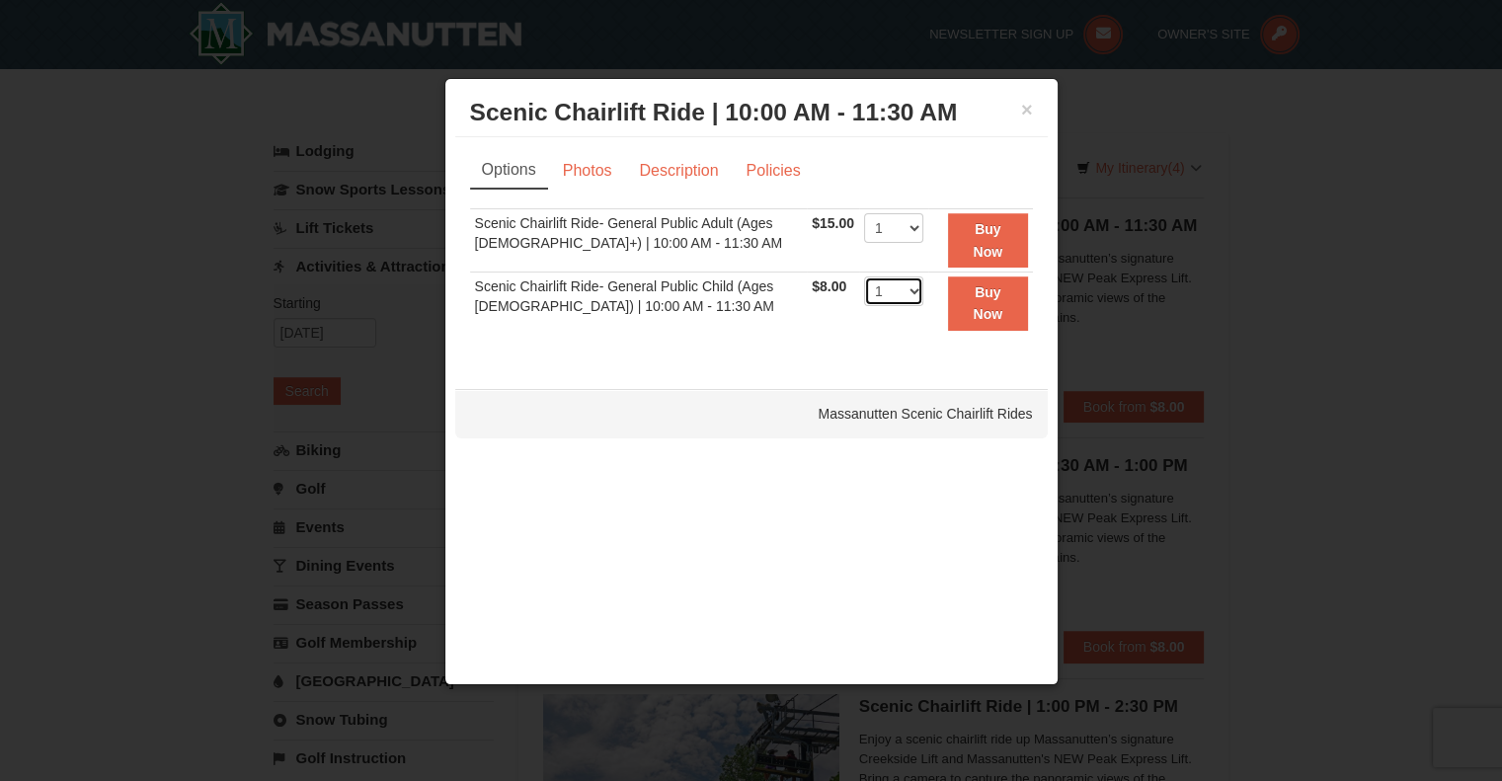
click at [907, 280] on select "1 2 3 4 5 6 7 8 9 10 11 12 13 14 15 16 17 18 19 20 21 22" at bounding box center [893, 291] width 59 height 30
select select "2"
click at [864, 276] on select "1 2 3 4 5 6 7 8 9 10 11 12 13 14 15 16 17 18 19 20 21 22" at bounding box center [893, 291] width 59 height 30
click at [986, 296] on strong "Buy Now" at bounding box center [988, 303] width 30 height 38
